Goal: Information Seeking & Learning: Learn about a topic

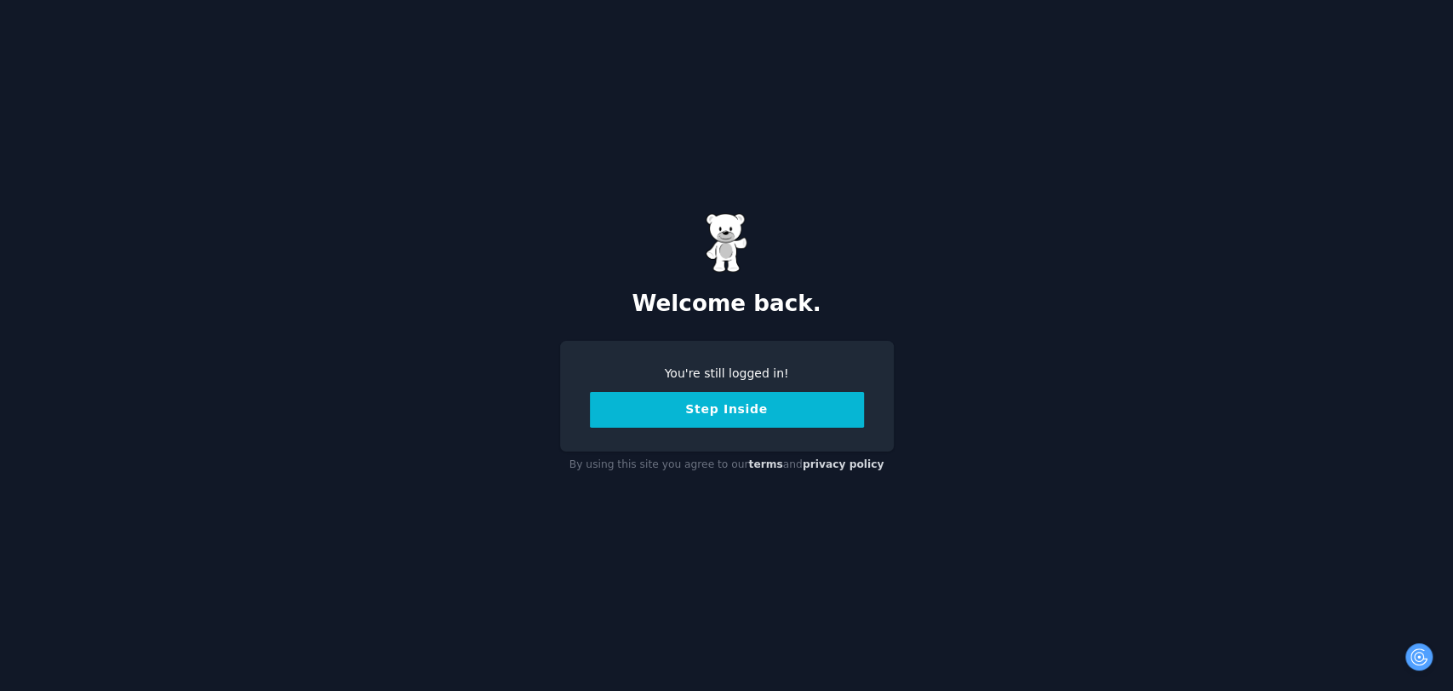
click at [740, 404] on button "Step Inside" at bounding box center [727, 410] width 274 height 36
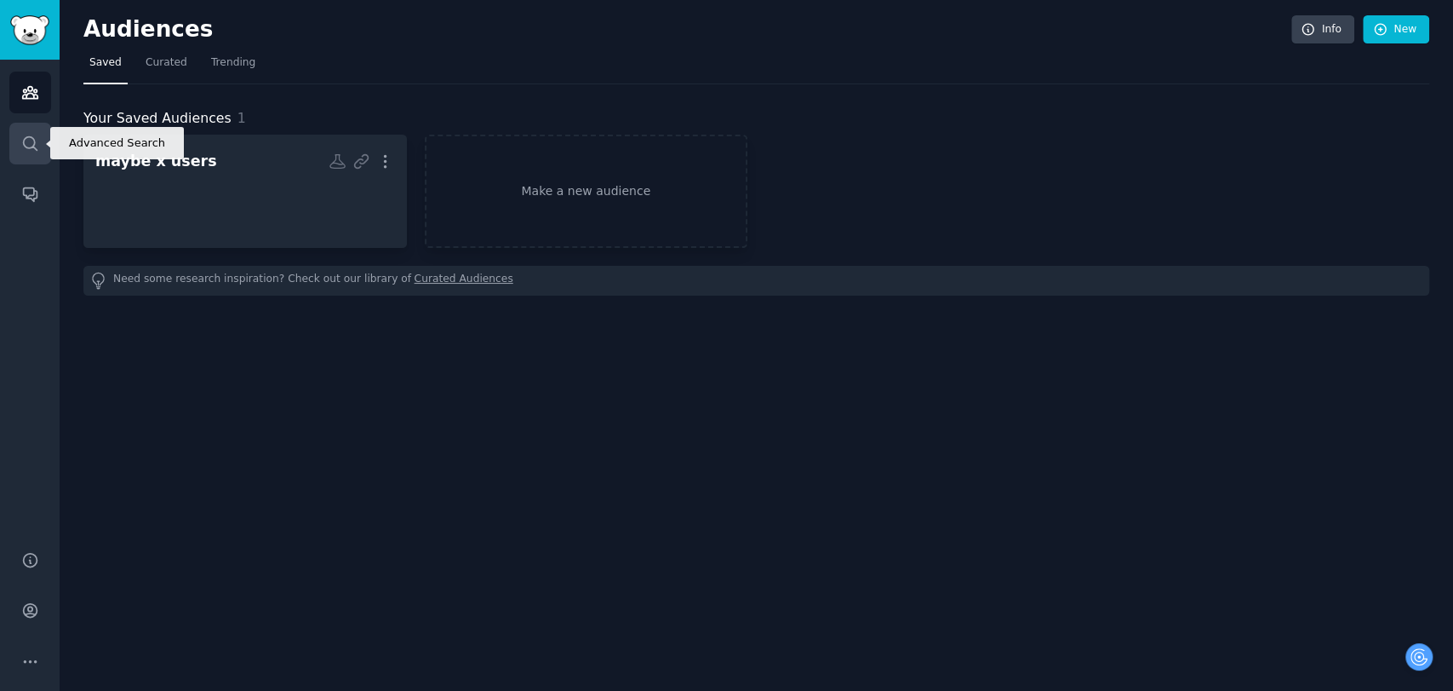
click at [19, 132] on link "Search" at bounding box center [30, 144] width 42 height 42
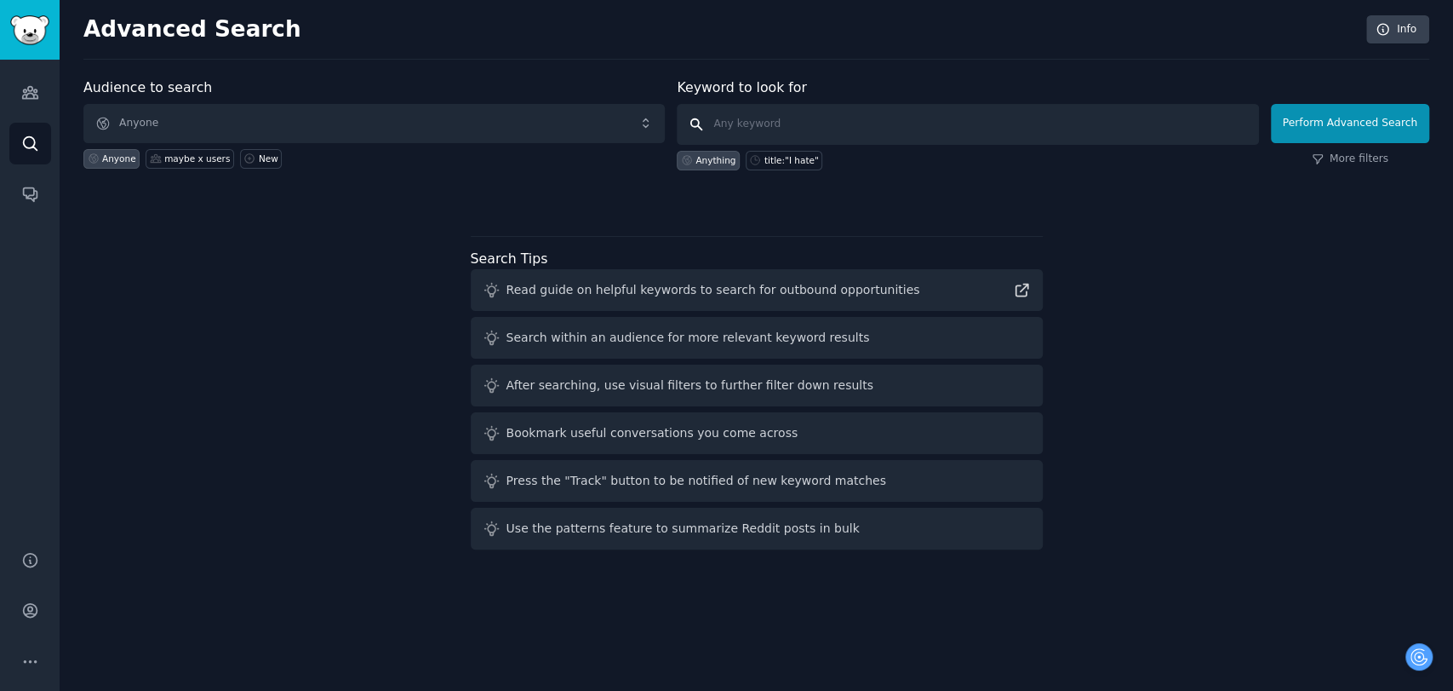
click at [781, 111] on input "text" at bounding box center [968, 124] width 582 height 41
type input "stopdrinking"
click button "Perform Advanced Search" at bounding box center [1350, 123] width 158 height 39
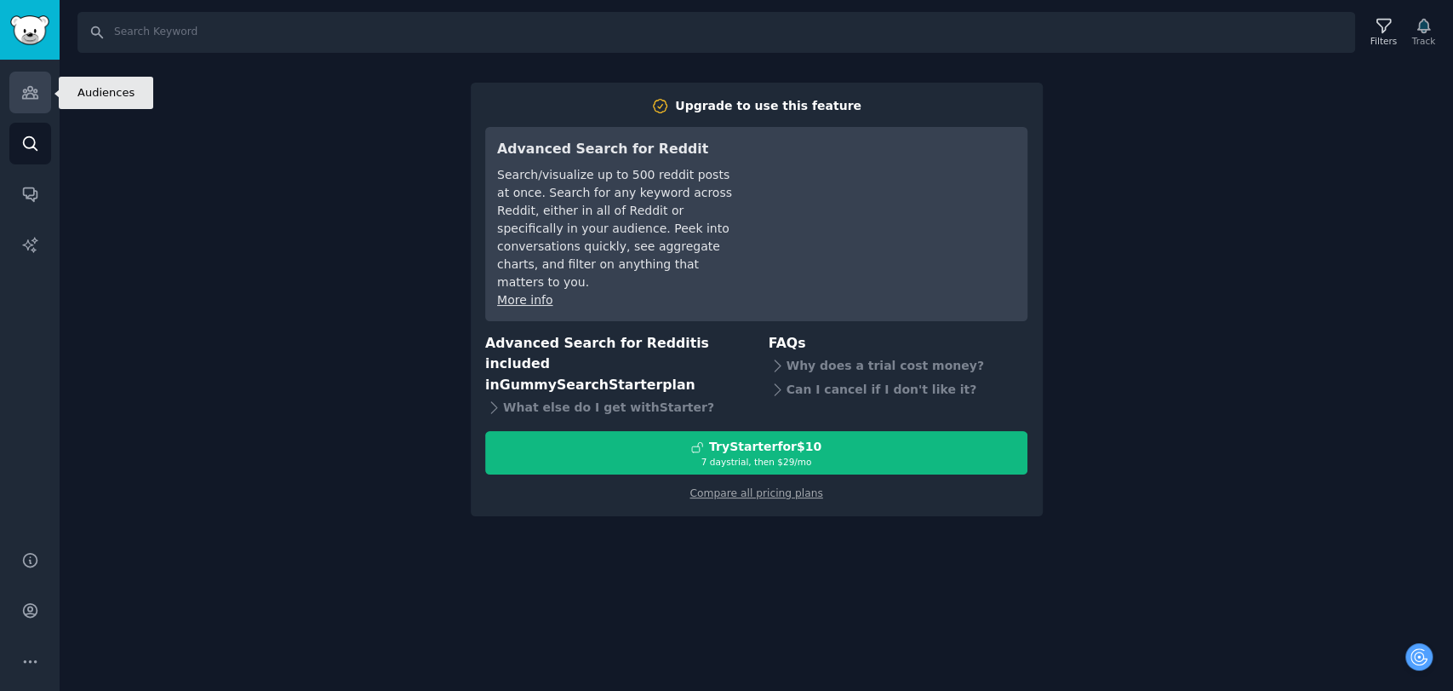
click at [27, 87] on icon "Sidebar" at bounding box center [29, 93] width 15 height 12
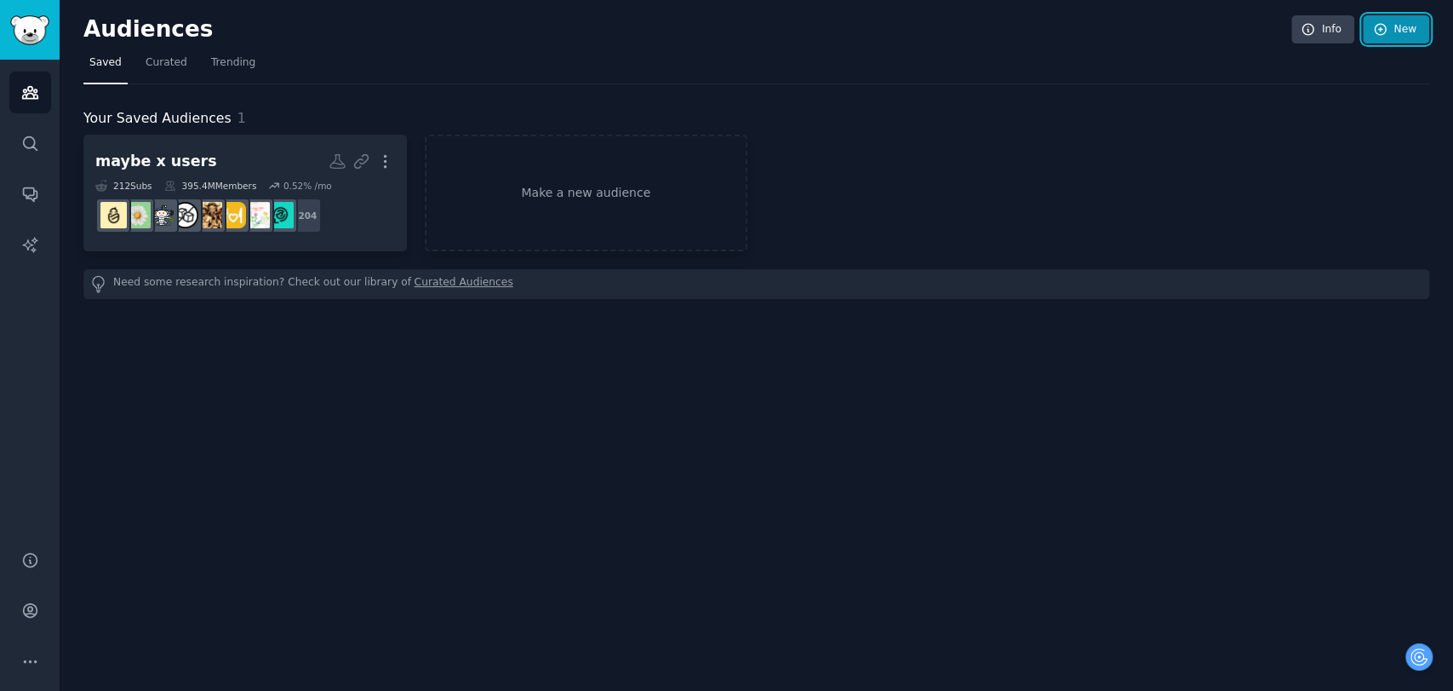
click at [1399, 20] on link "New" at bounding box center [1396, 29] width 66 height 29
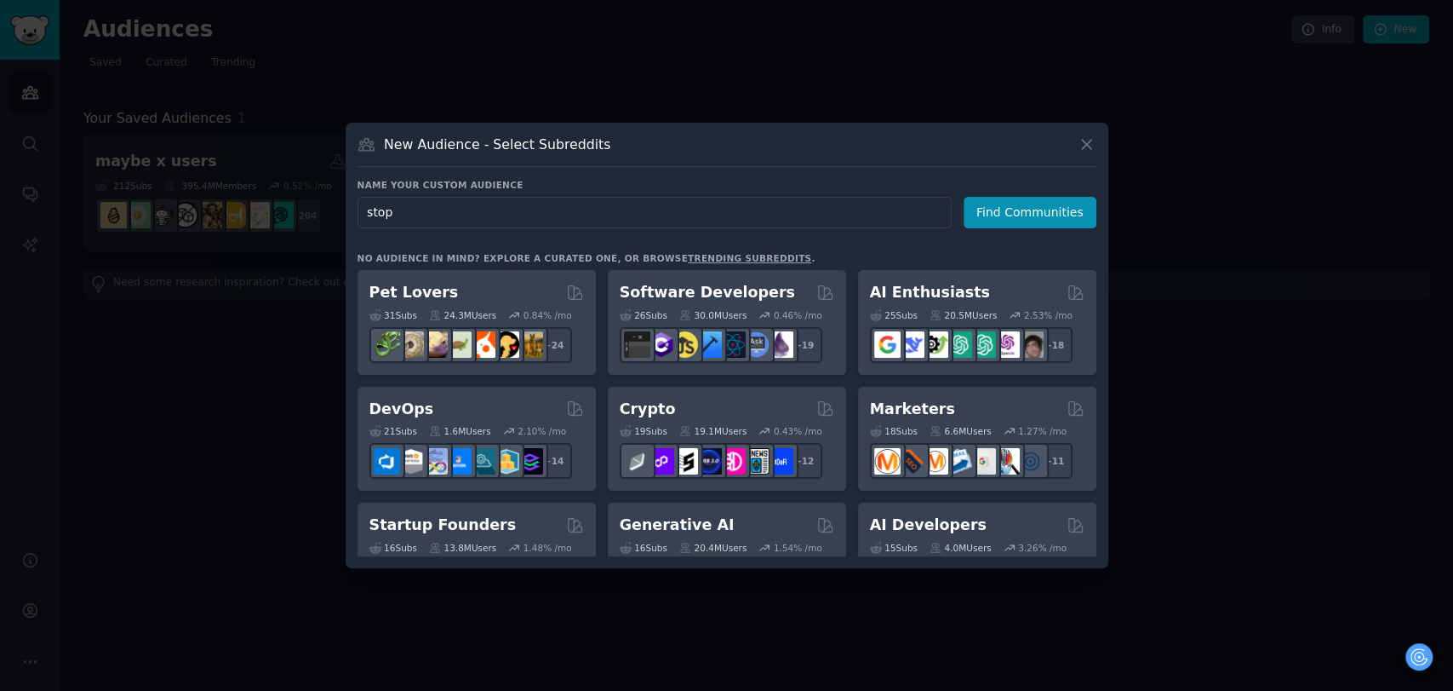
type input "stop"
click at [1340, 388] on div at bounding box center [726, 345] width 1453 height 691
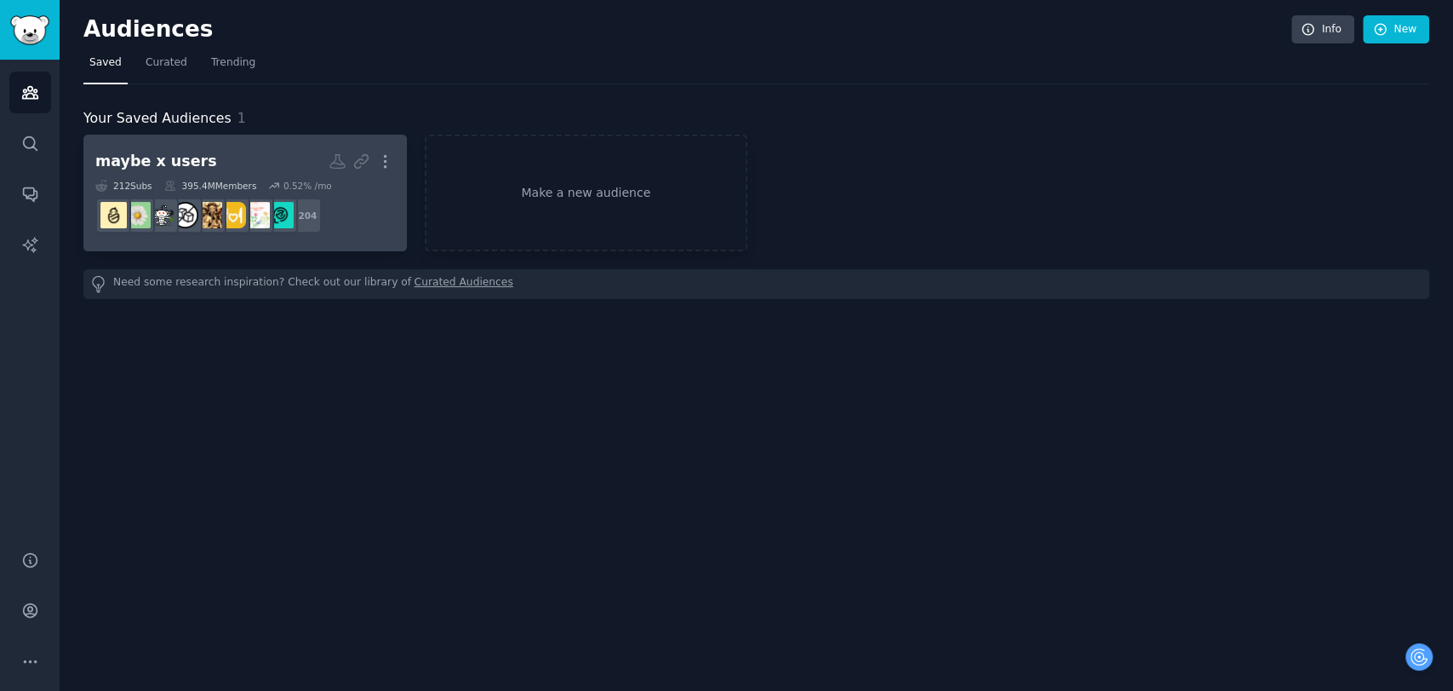
click at [164, 180] on icon at bounding box center [170, 186] width 12 height 12
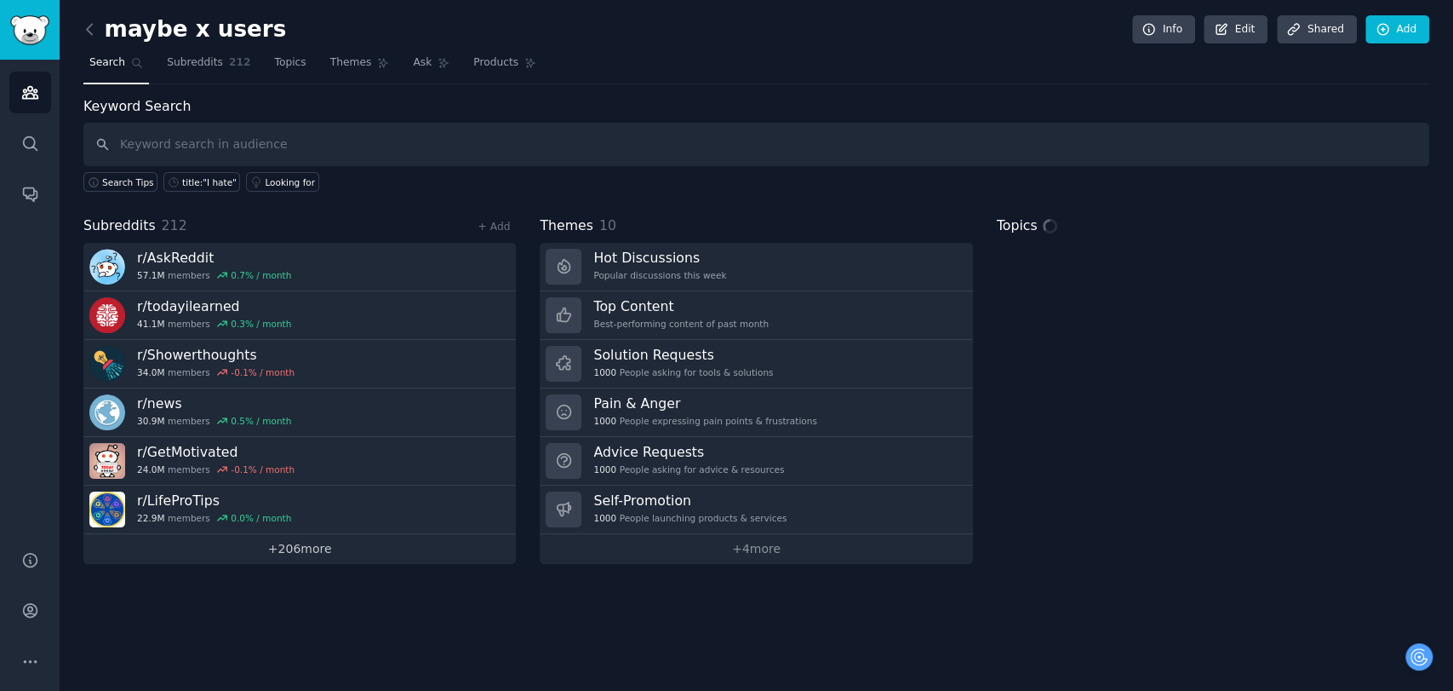
click at [313, 545] on link "+ 206 more" at bounding box center [299, 549] width 433 height 30
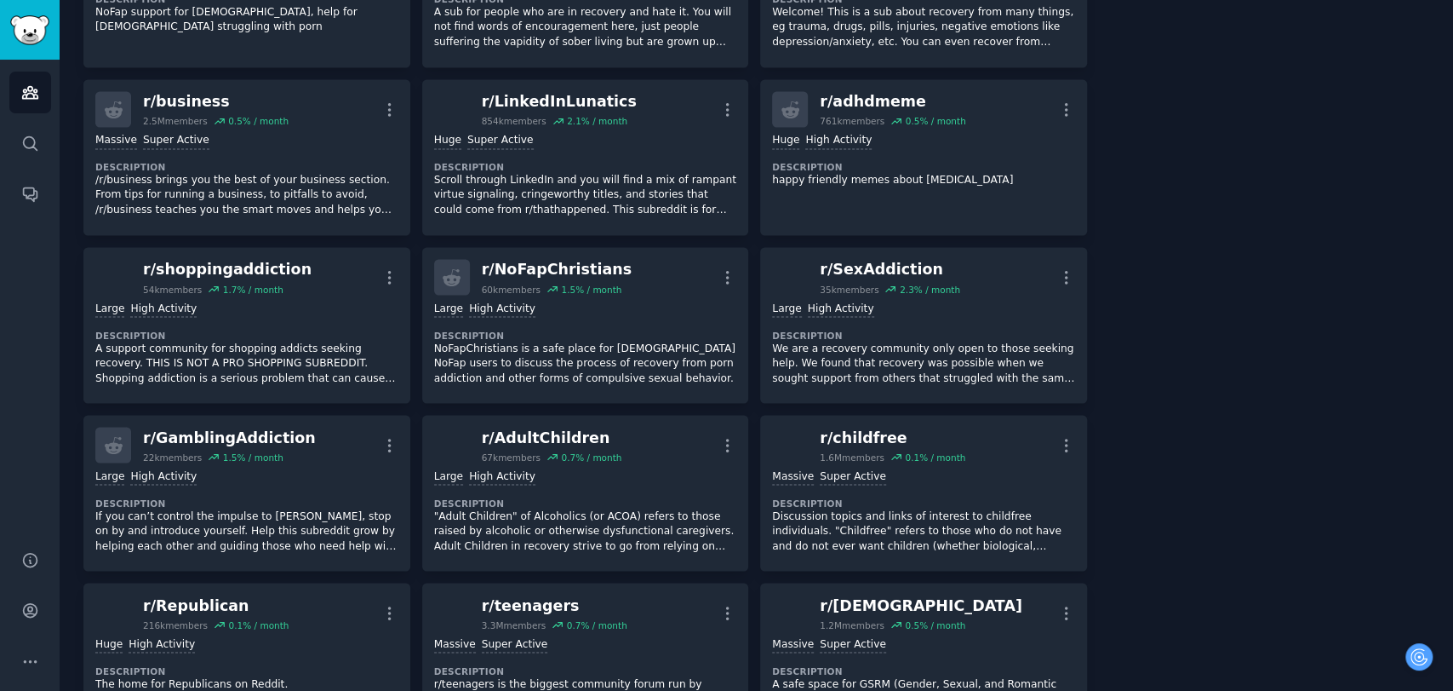
scroll to position [4280, 0]
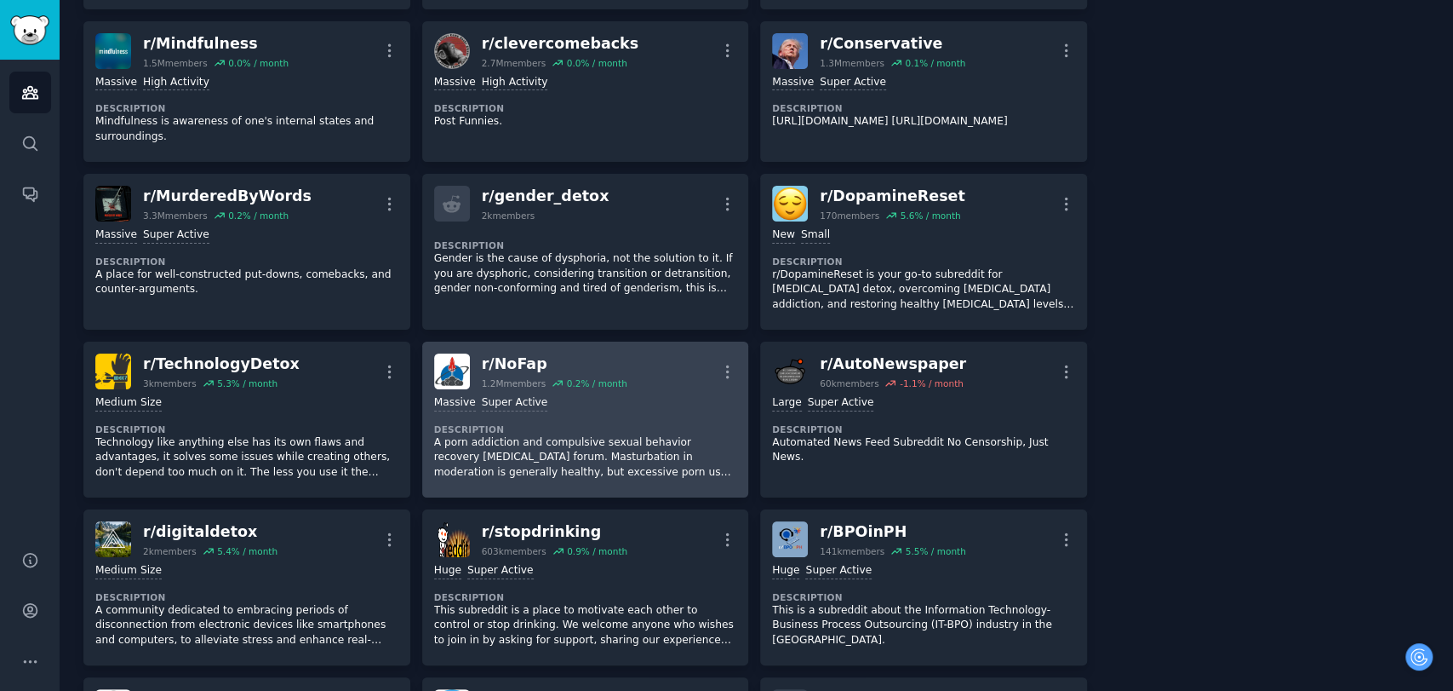
click at [491, 353] on div "r/ NoFap" at bounding box center [555, 363] width 146 height 21
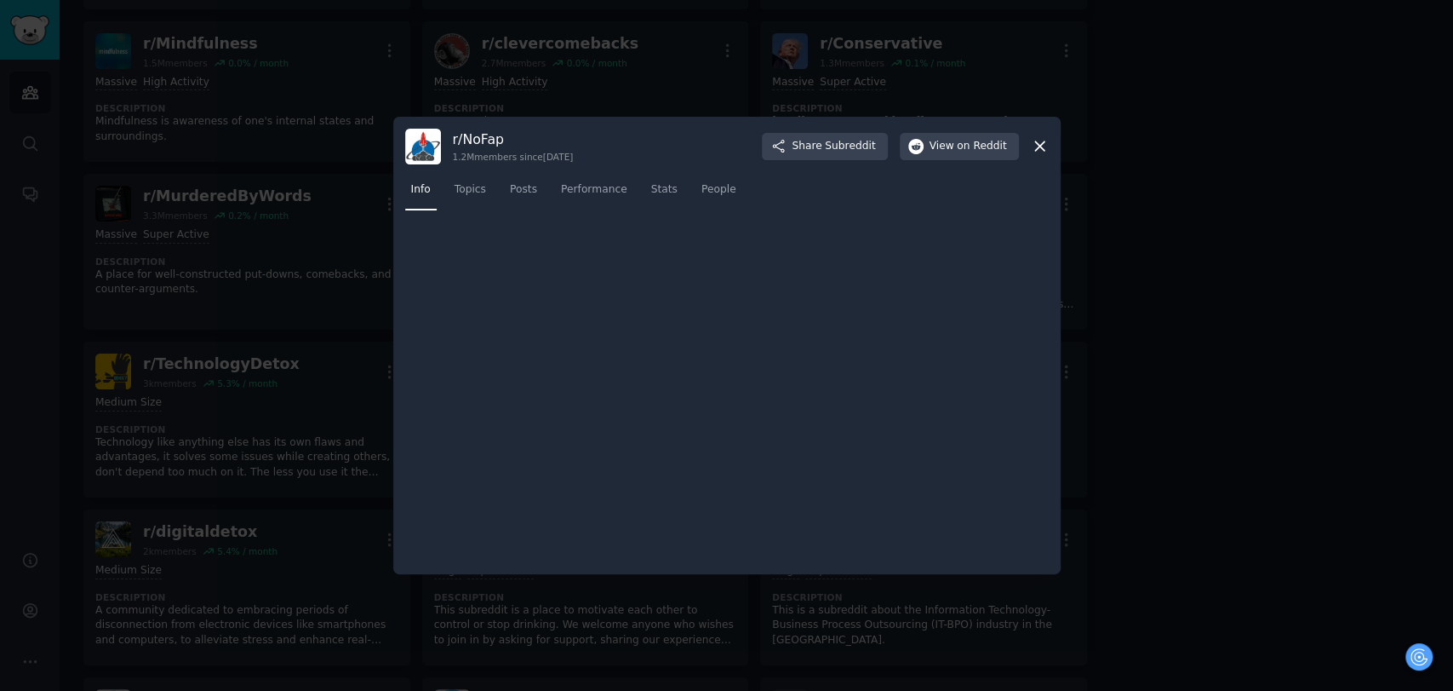
click at [497, 356] on div at bounding box center [727, 391] width 644 height 341
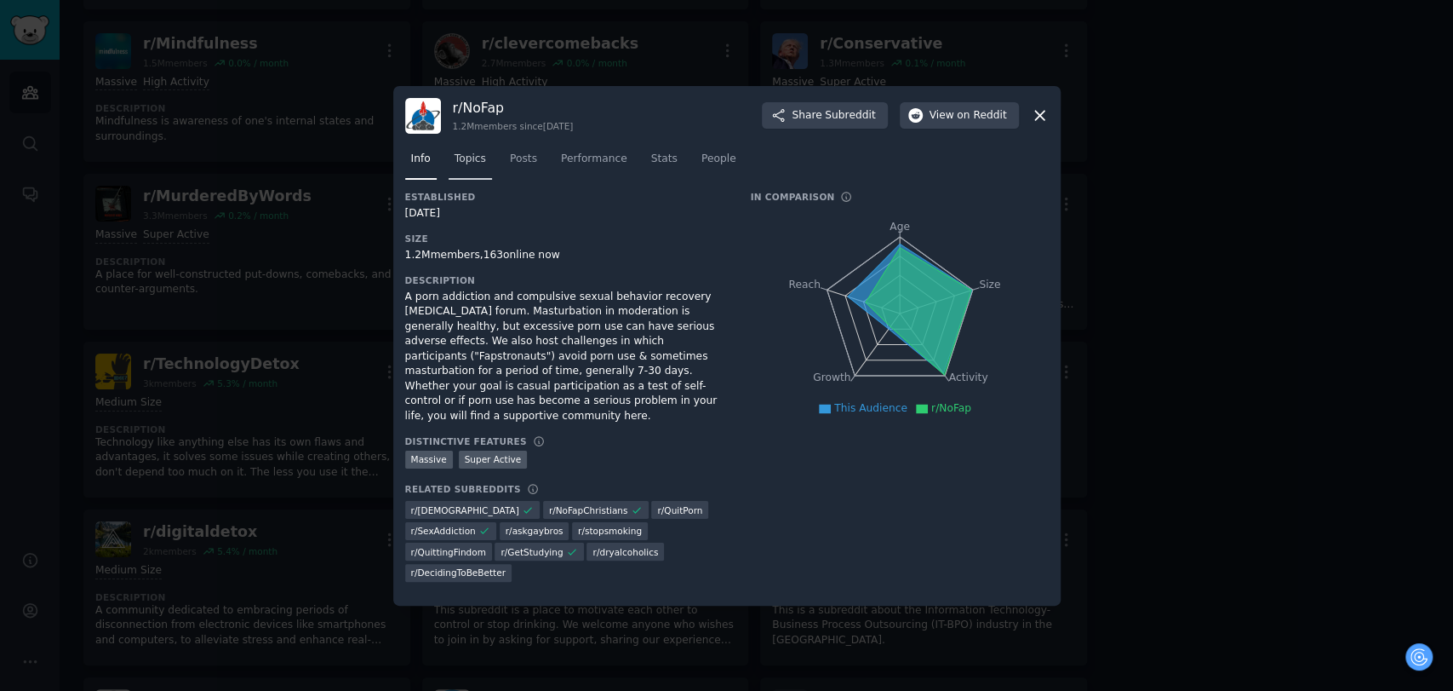
click at [470, 167] on span "Topics" at bounding box center [471, 159] width 32 height 15
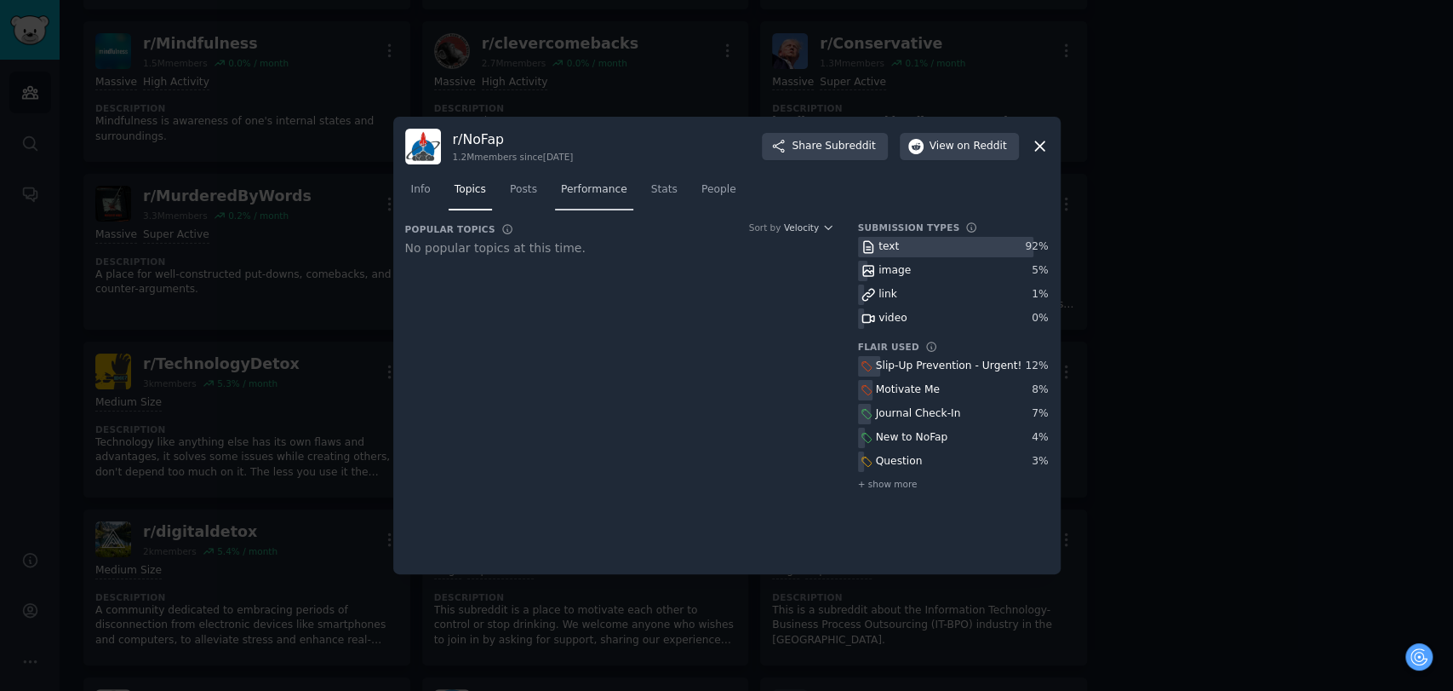
click at [561, 190] on span "Performance" at bounding box center [594, 189] width 66 height 15
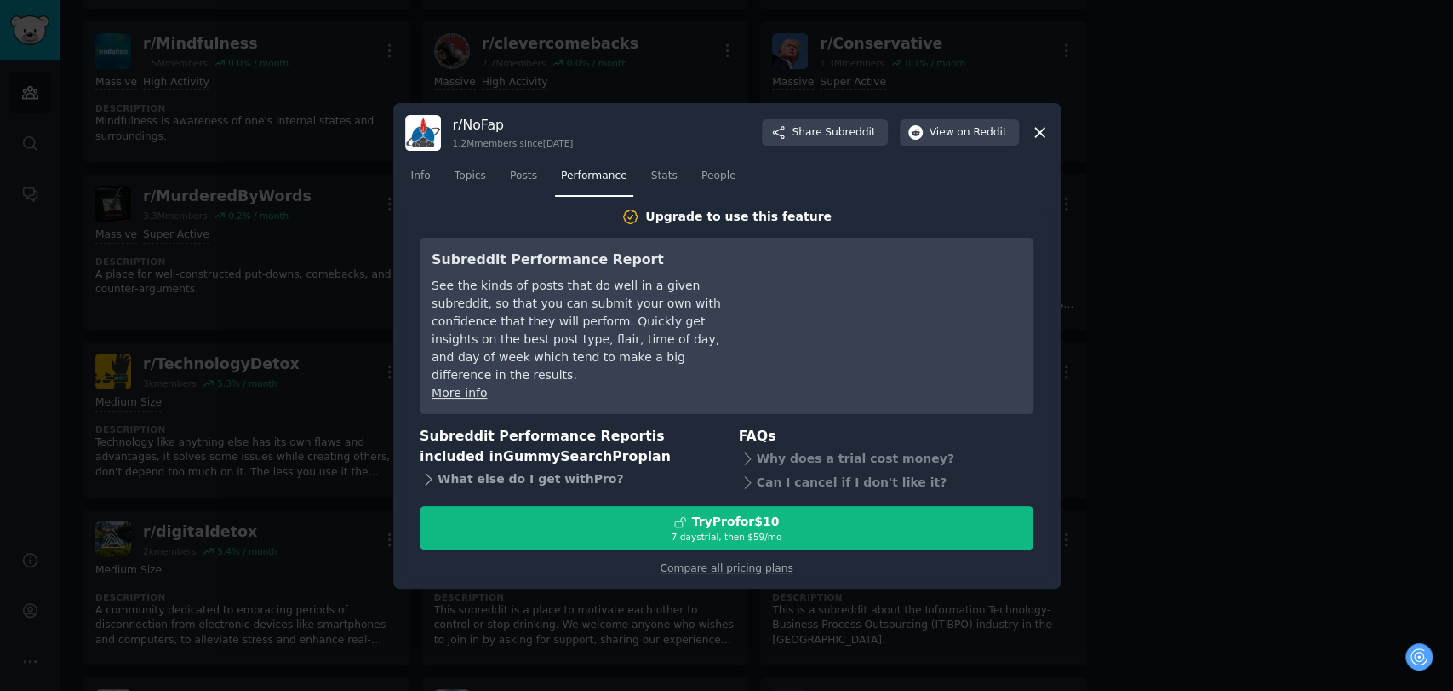
click at [461, 467] on div "What else do I get with Pro ?" at bounding box center [567, 479] width 295 height 24
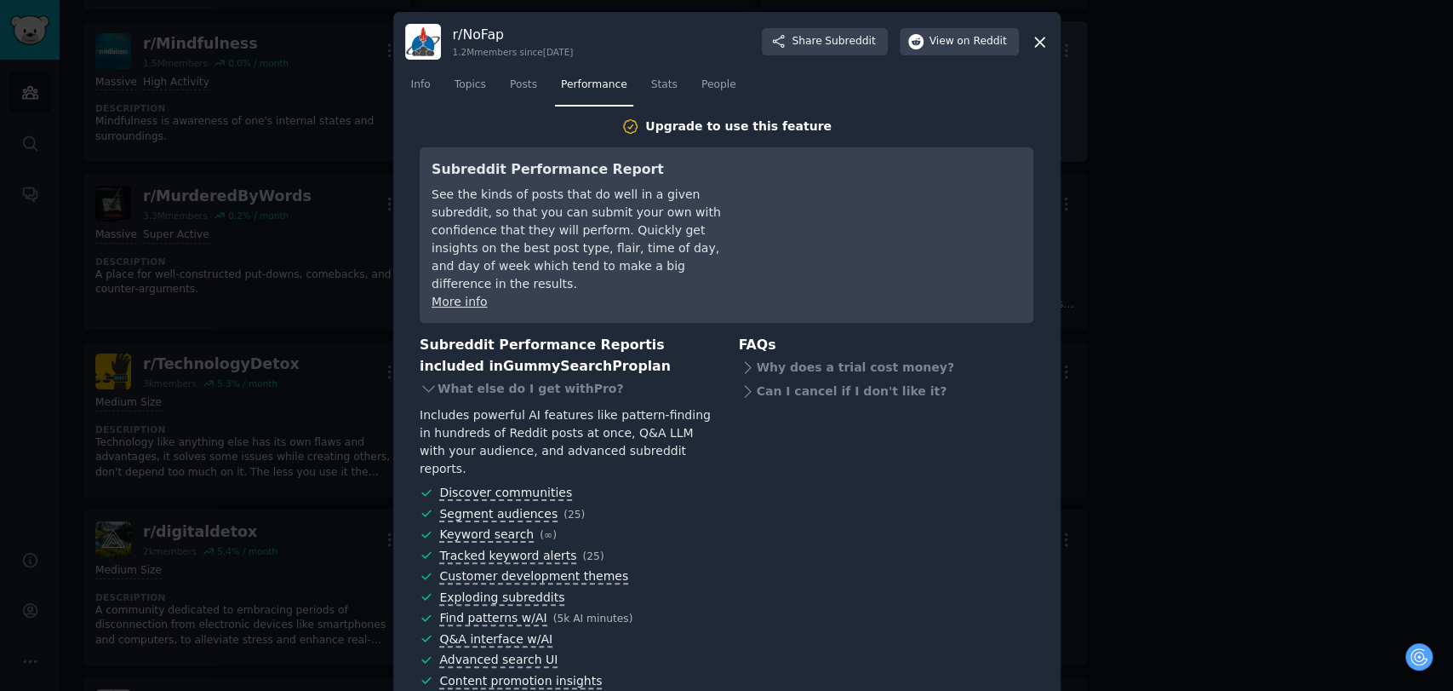
click at [804, 356] on div "Why does a trial cost money?" at bounding box center [886, 368] width 295 height 24
click at [420, 380] on icon at bounding box center [429, 389] width 18 height 18
click at [635, 84] on div at bounding box center [726, 345] width 1453 height 691
